Goal: Information Seeking & Learning: Learn about a topic

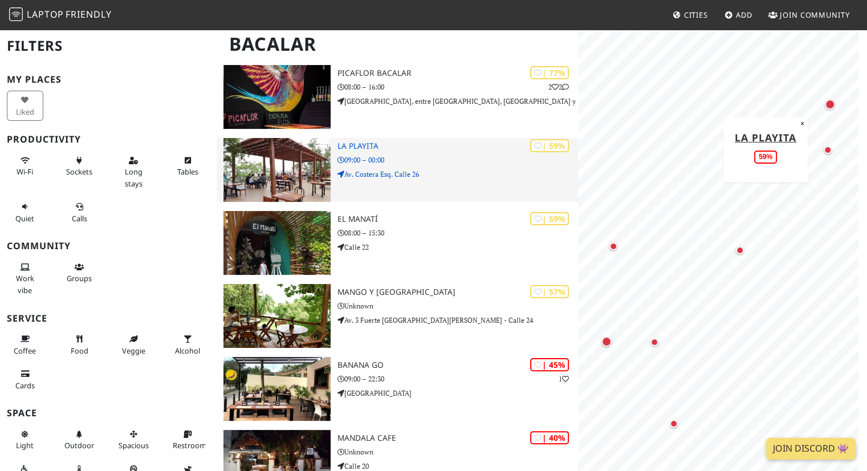
scroll to position [172, 0]
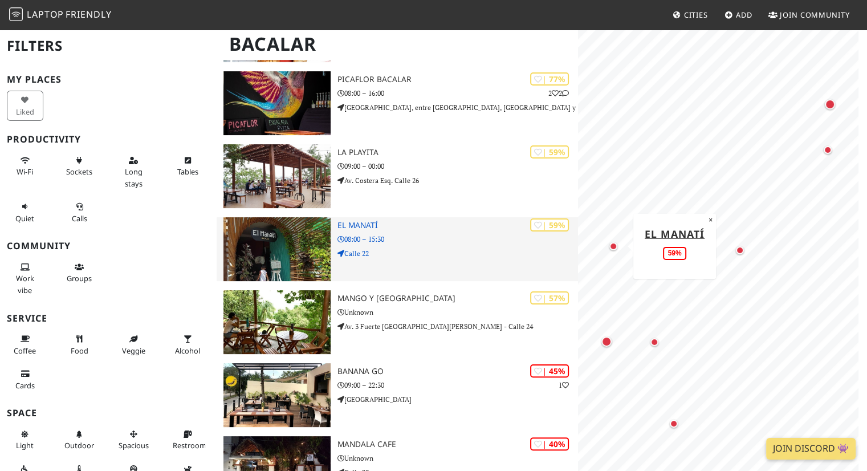
click at [258, 230] on img at bounding box center [276, 249] width 107 height 64
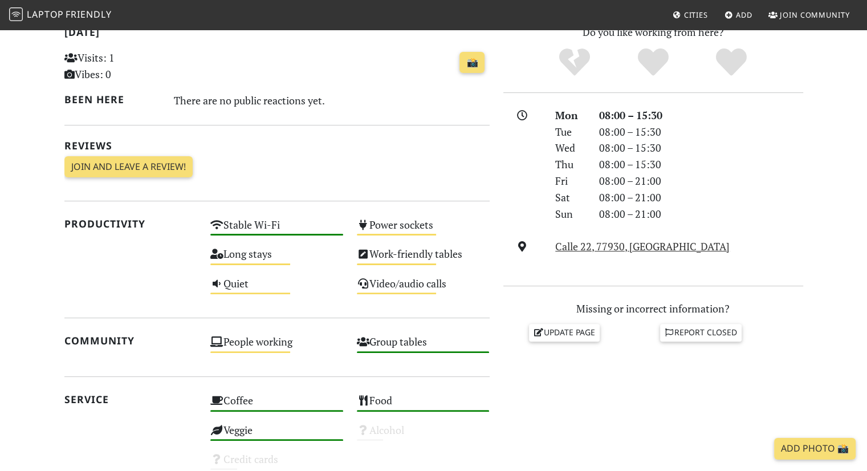
scroll to position [257, 0]
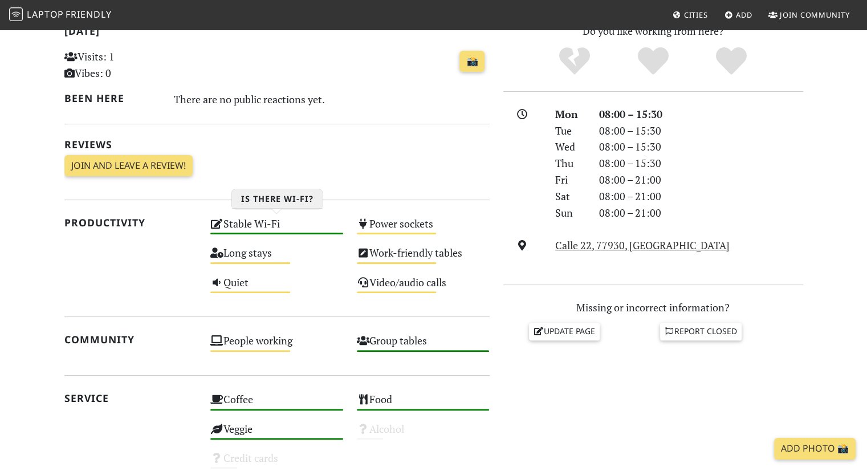
click at [233, 224] on div "Stable Wi-Fi High" at bounding box center [277, 228] width 147 height 29
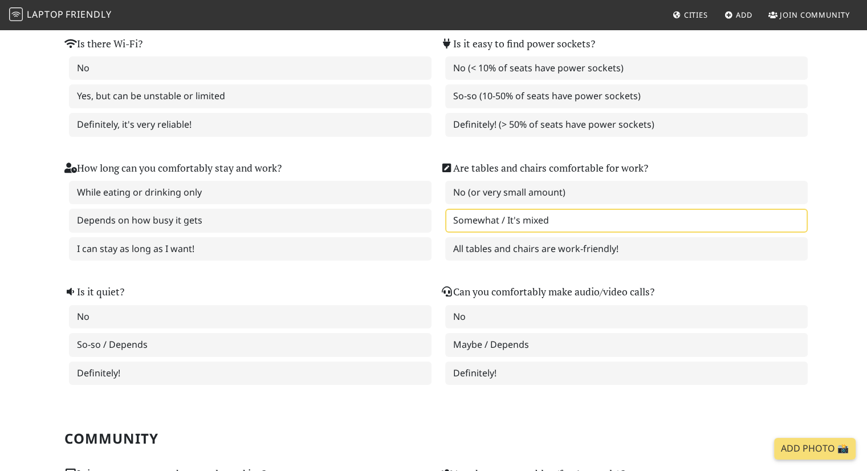
scroll to position [145, 0]
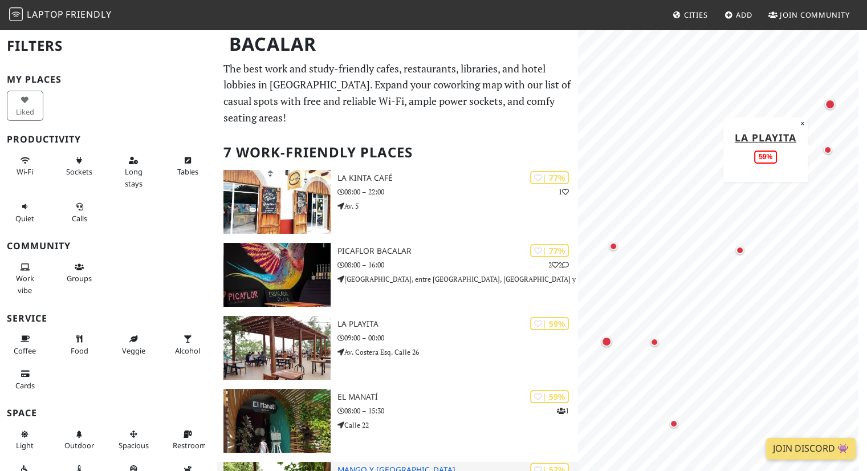
scroll to position [221, 0]
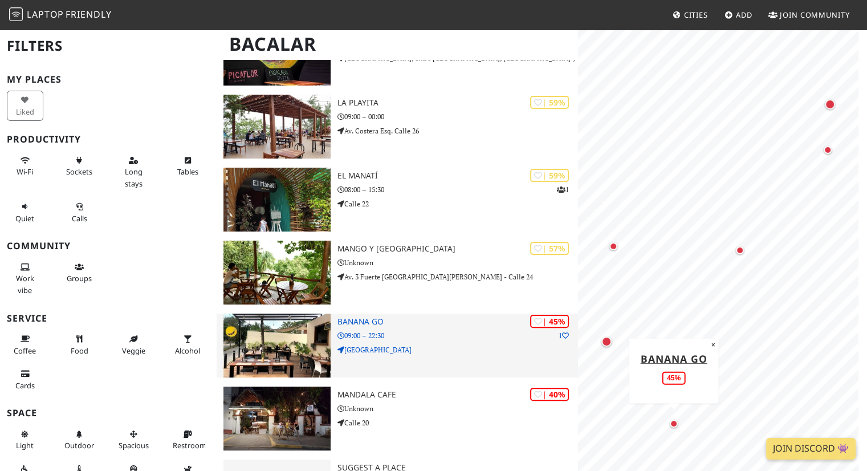
click at [369, 314] on div "| 45% 1 Banana Go 09:00 – 22:30 Avenida 1 - Calle 18" at bounding box center [457, 346] width 241 height 64
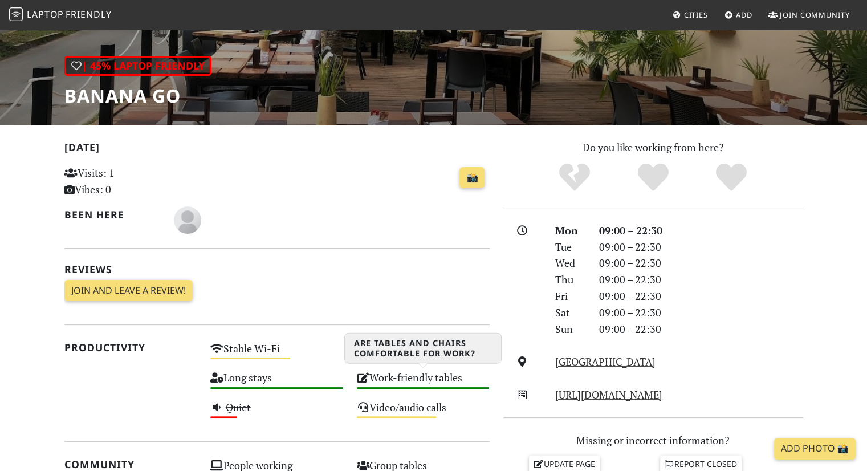
scroll to position [230, 0]
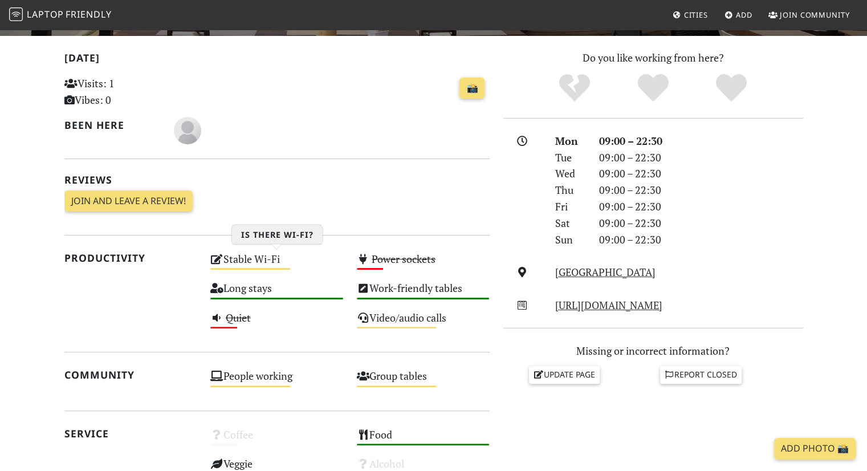
click at [266, 259] on div "Stable Wi-Fi Medium" at bounding box center [277, 264] width 147 height 29
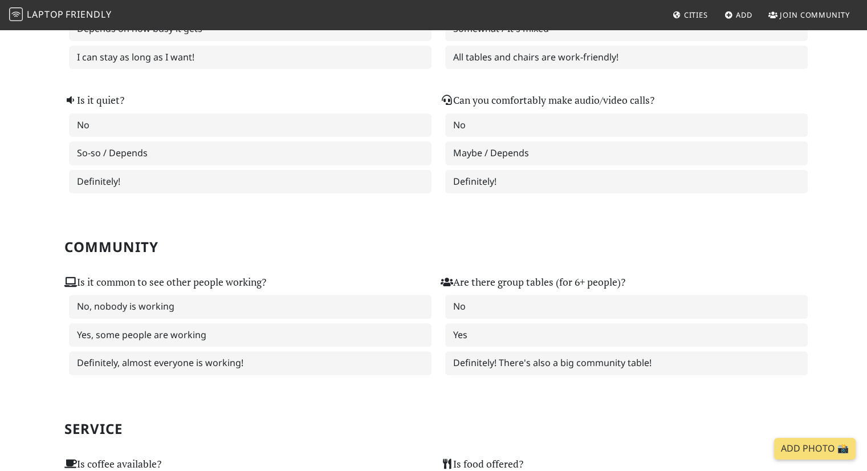
scroll to position [333, 0]
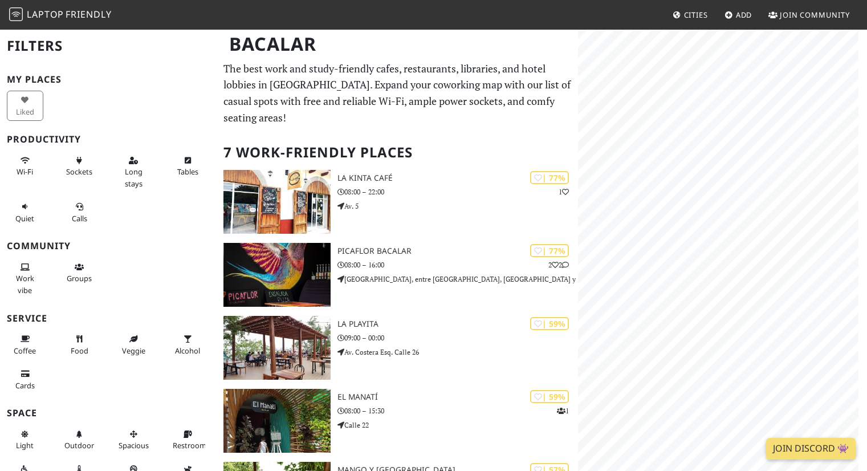
scroll to position [221, 0]
